Goal: Task Accomplishment & Management: Manage account settings

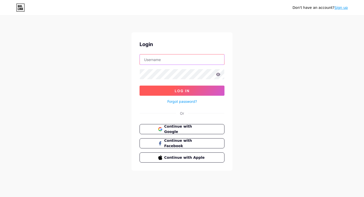
type input "[PERSON_NAME][EMAIL_ADDRESS][DOMAIN_NAME]"
click at [177, 89] on span "Log In" at bounding box center [182, 91] width 15 height 4
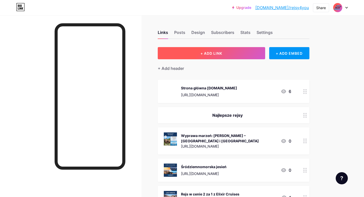
click at [211, 54] on span "+ ADD LINK" at bounding box center [212, 53] width 22 height 4
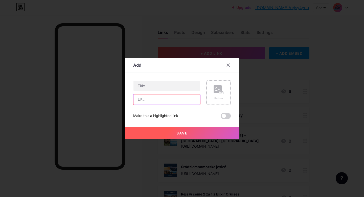
click at [177, 99] on input "text" at bounding box center [167, 99] width 67 height 10
paste input "[URL][DOMAIN_NAME][DATE][DATE]"
type input "[URL][DOMAIN_NAME][DATE][DATE]"
click at [179, 86] on input "text" at bounding box center [167, 86] width 67 height 10
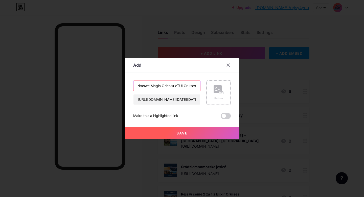
scroll to position [0, 11]
type input "Ferie zimowe Magia Orientu zTUI Cruises"
click at [214, 90] on rect at bounding box center [218, 89] width 8 height 8
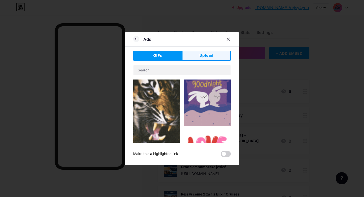
click at [204, 52] on button "Upload" at bounding box center [206, 56] width 49 height 10
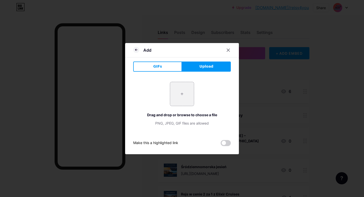
click at [180, 108] on div "+ Drag and drop or browse to choose a file PNG, JPEG, GIF files are allowed" at bounding box center [182, 104] width 98 height 44
click at [179, 100] on input "file" at bounding box center [182, 94] width 24 height 24
type input "C:\fakepath\shutterstock_2255774031.jpeg"
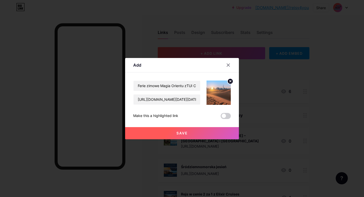
click at [183, 133] on span "Save" at bounding box center [182, 133] width 11 height 4
